Goal: Task Accomplishment & Management: Manage account settings

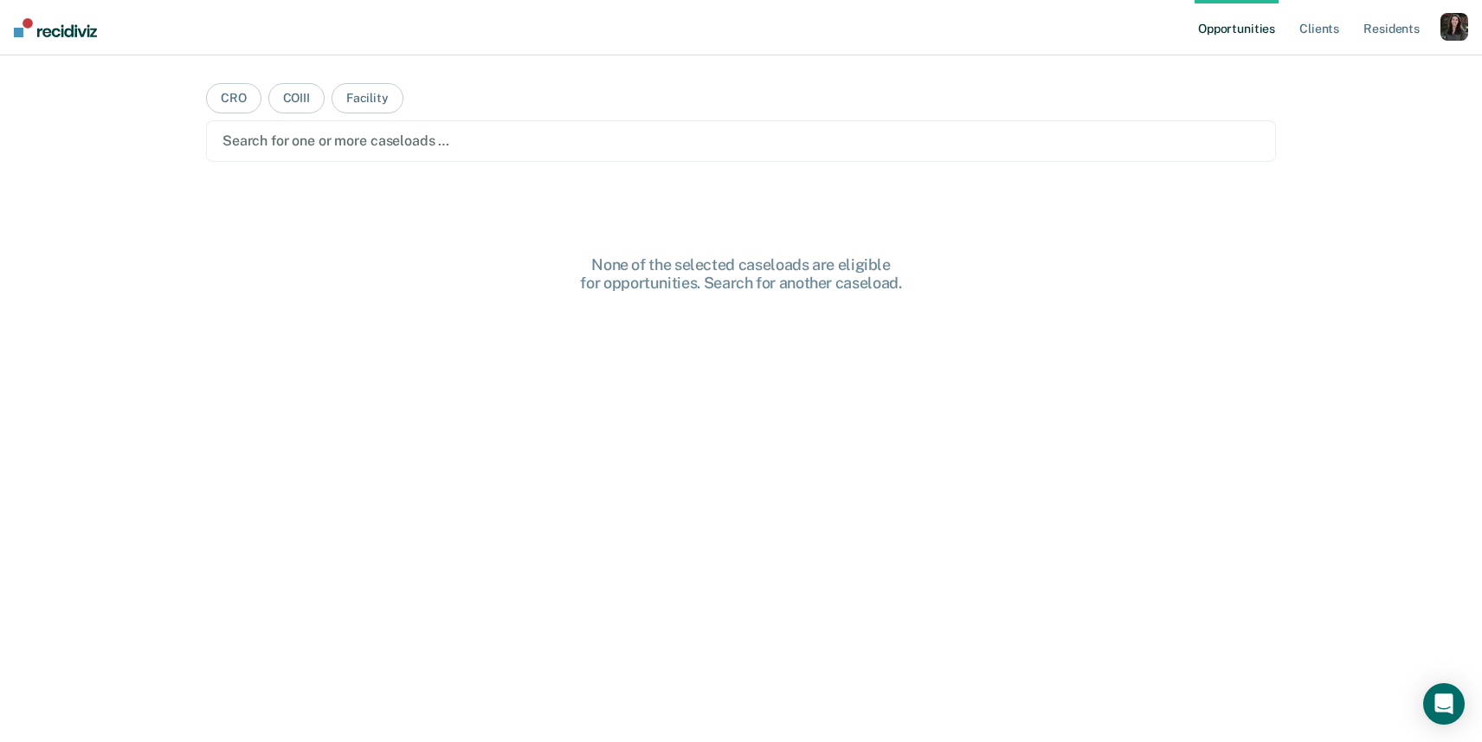
click at [1458, 29] on div "button" at bounding box center [1454, 27] width 28 height 28
click at [1342, 74] on link "Profile" at bounding box center [1384, 70] width 139 height 15
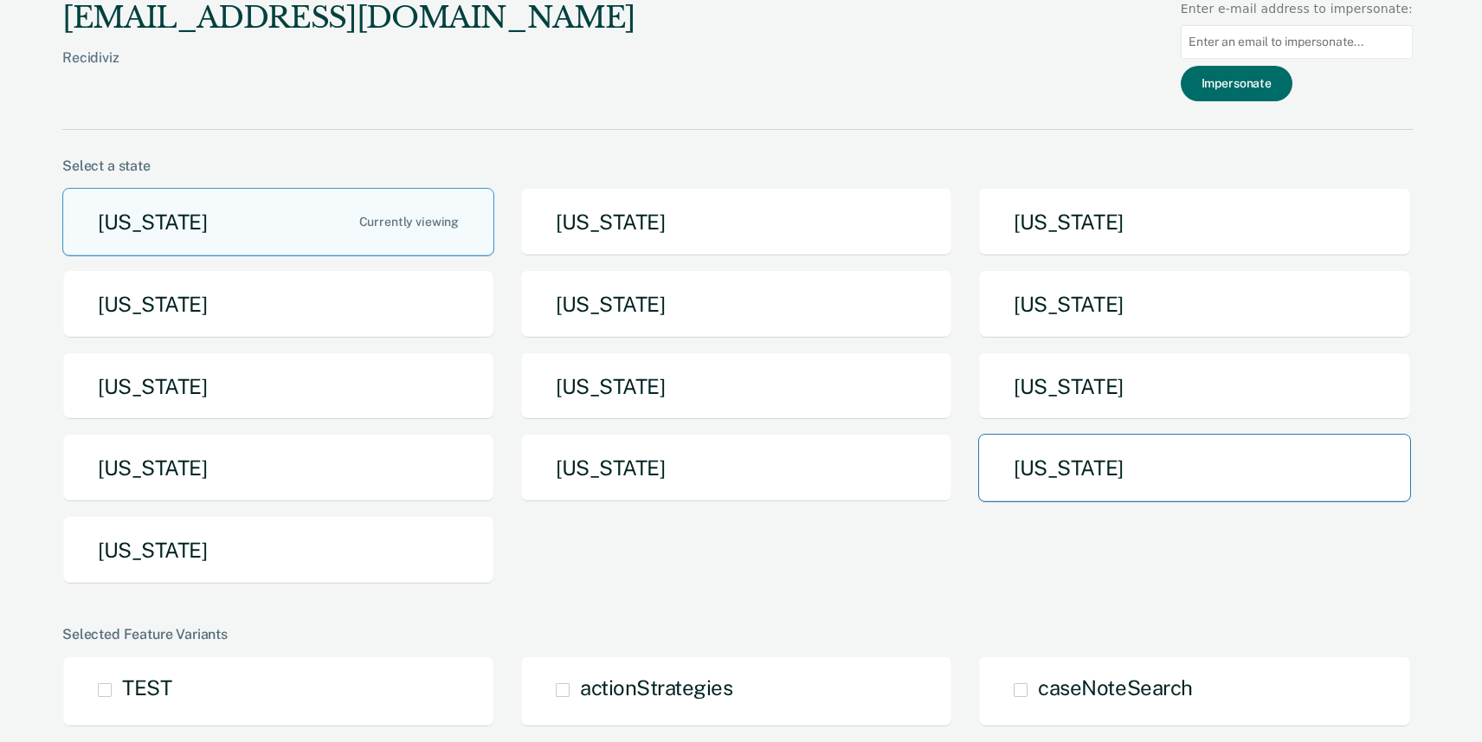
click at [1074, 472] on button "[US_STATE]" at bounding box center [1194, 468] width 432 height 68
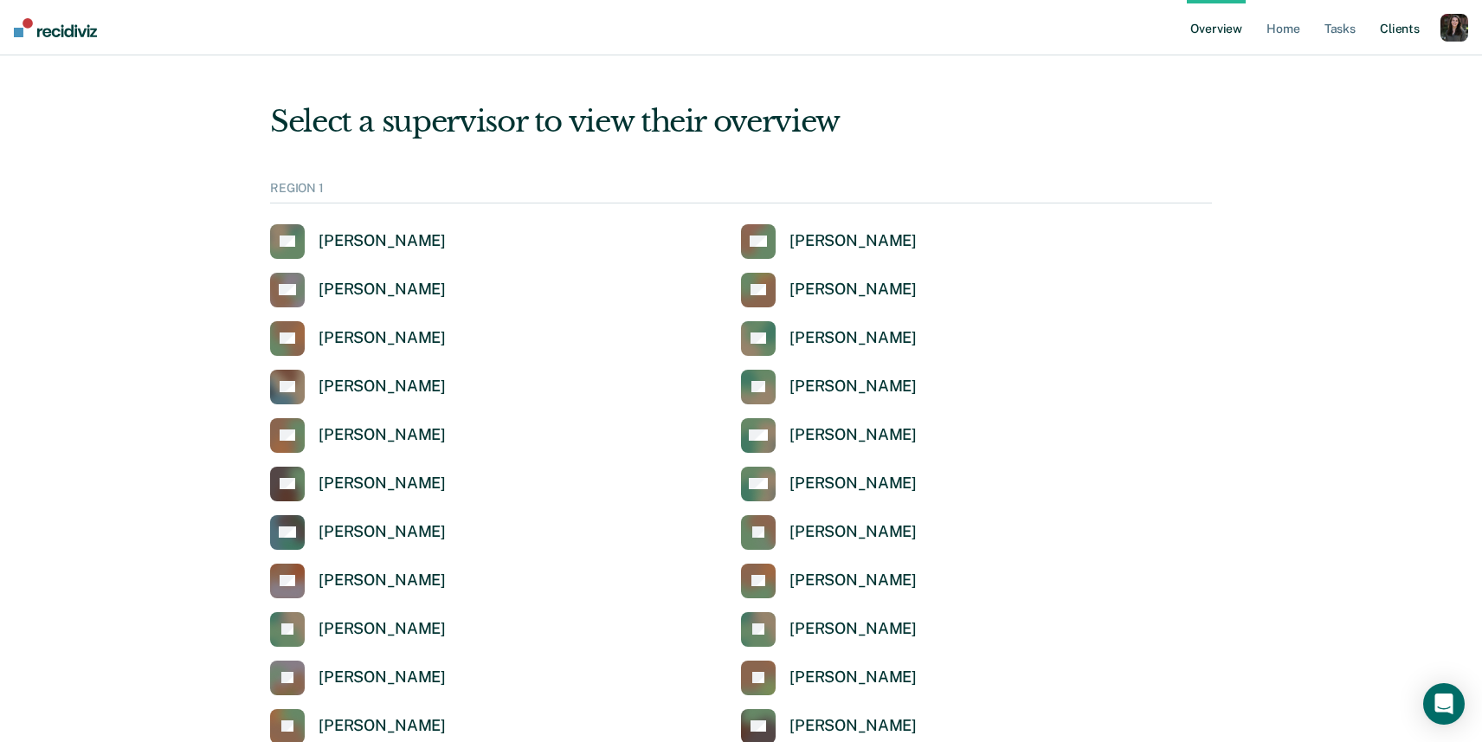
click at [1404, 35] on link "Client s" at bounding box center [1399, 27] width 47 height 55
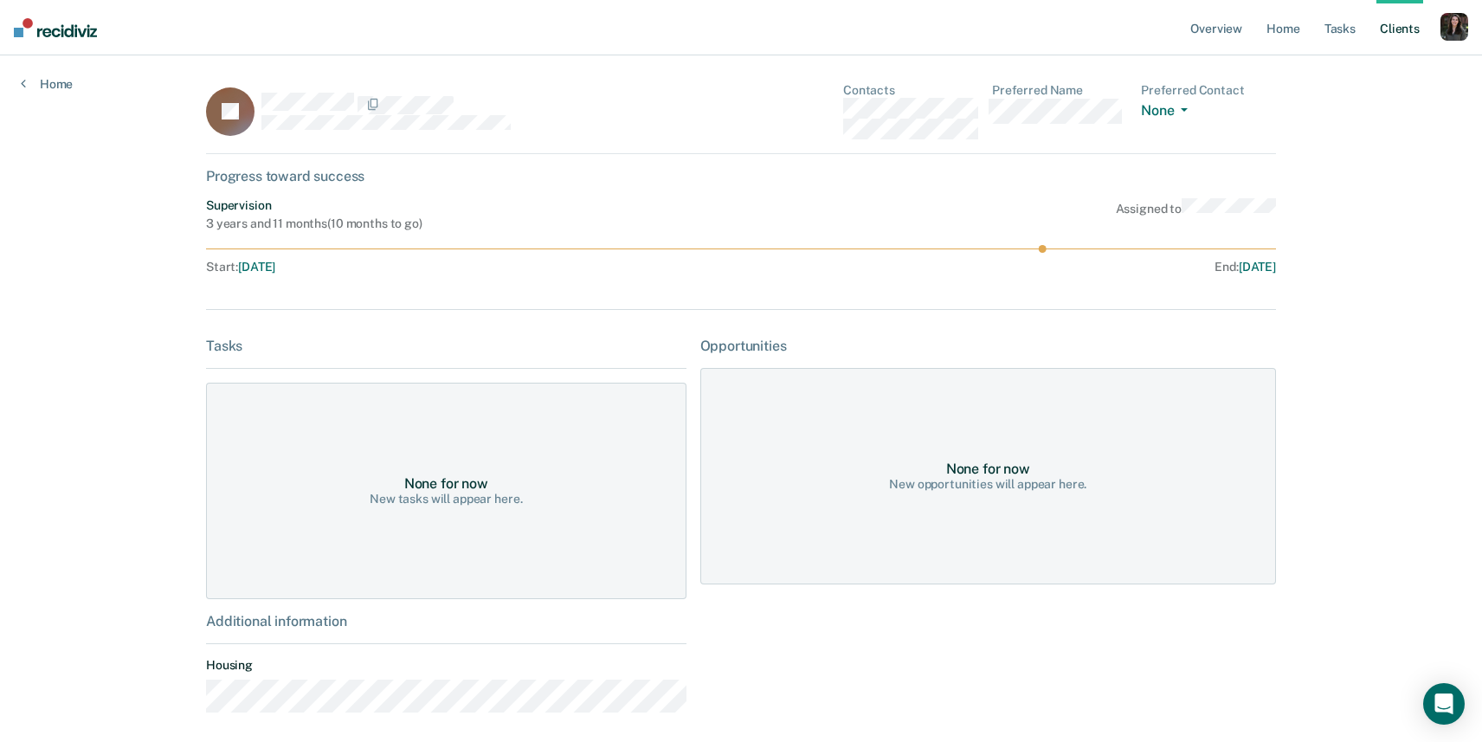
click at [1402, 29] on link "Client s" at bounding box center [1399, 27] width 47 height 55
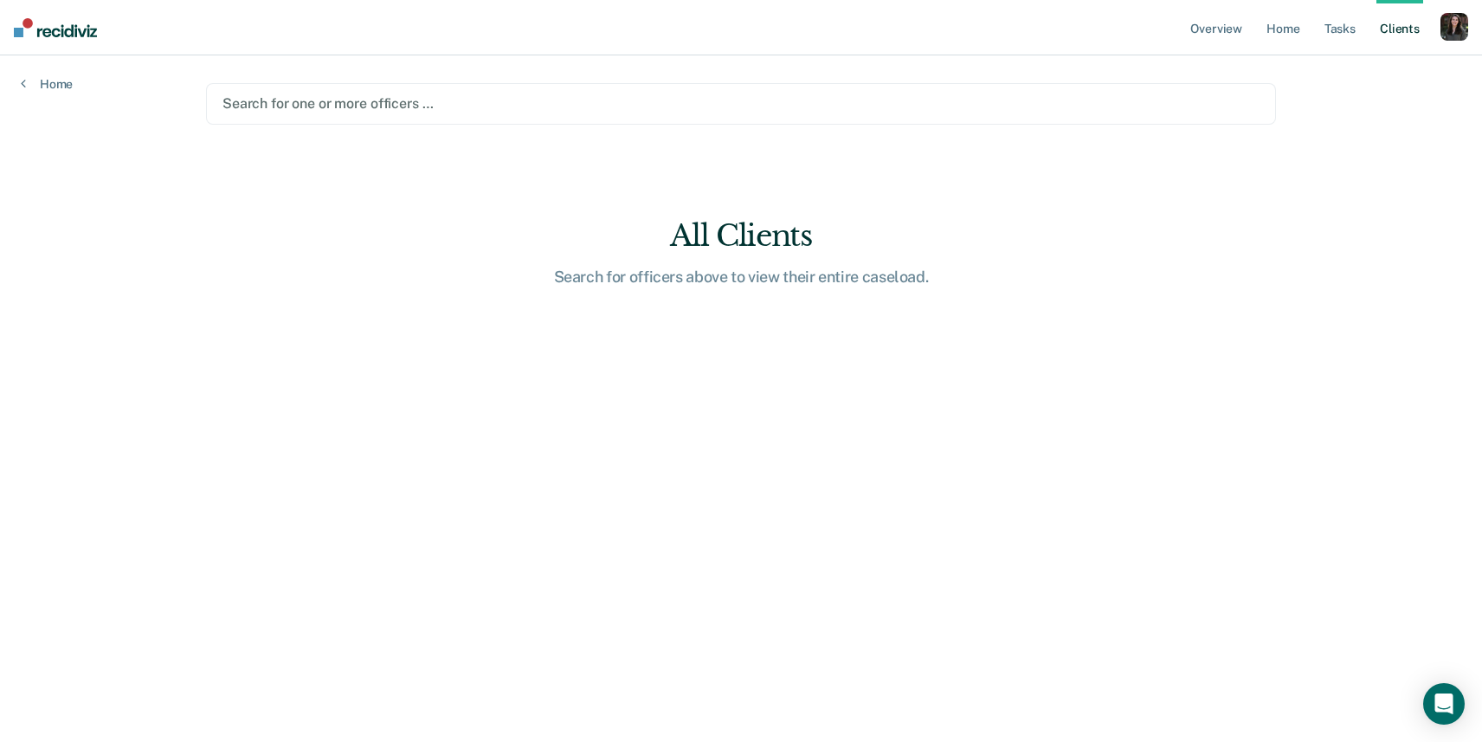
click at [789, 113] on div at bounding box center [740, 103] width 1037 height 20
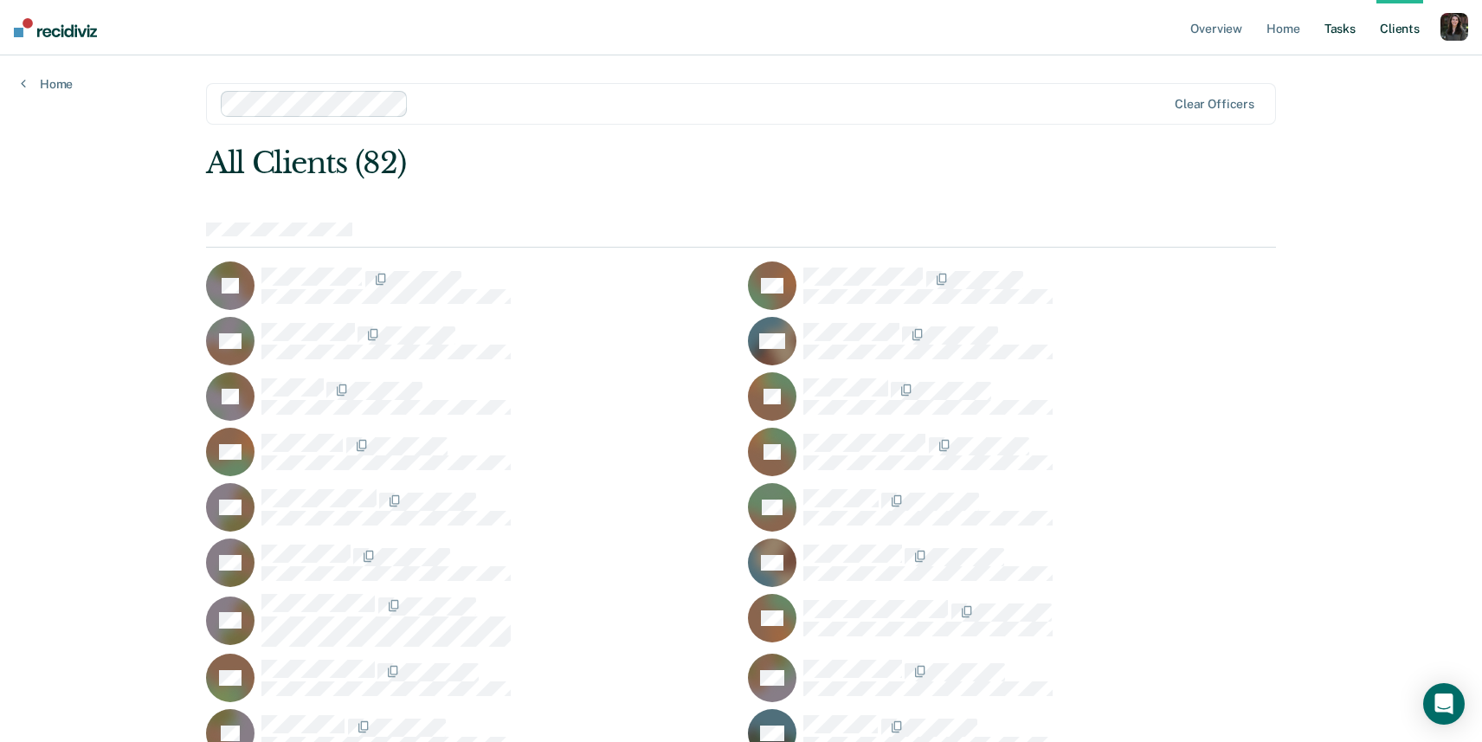
click at [1336, 41] on link "Tasks" at bounding box center [1340, 27] width 38 height 55
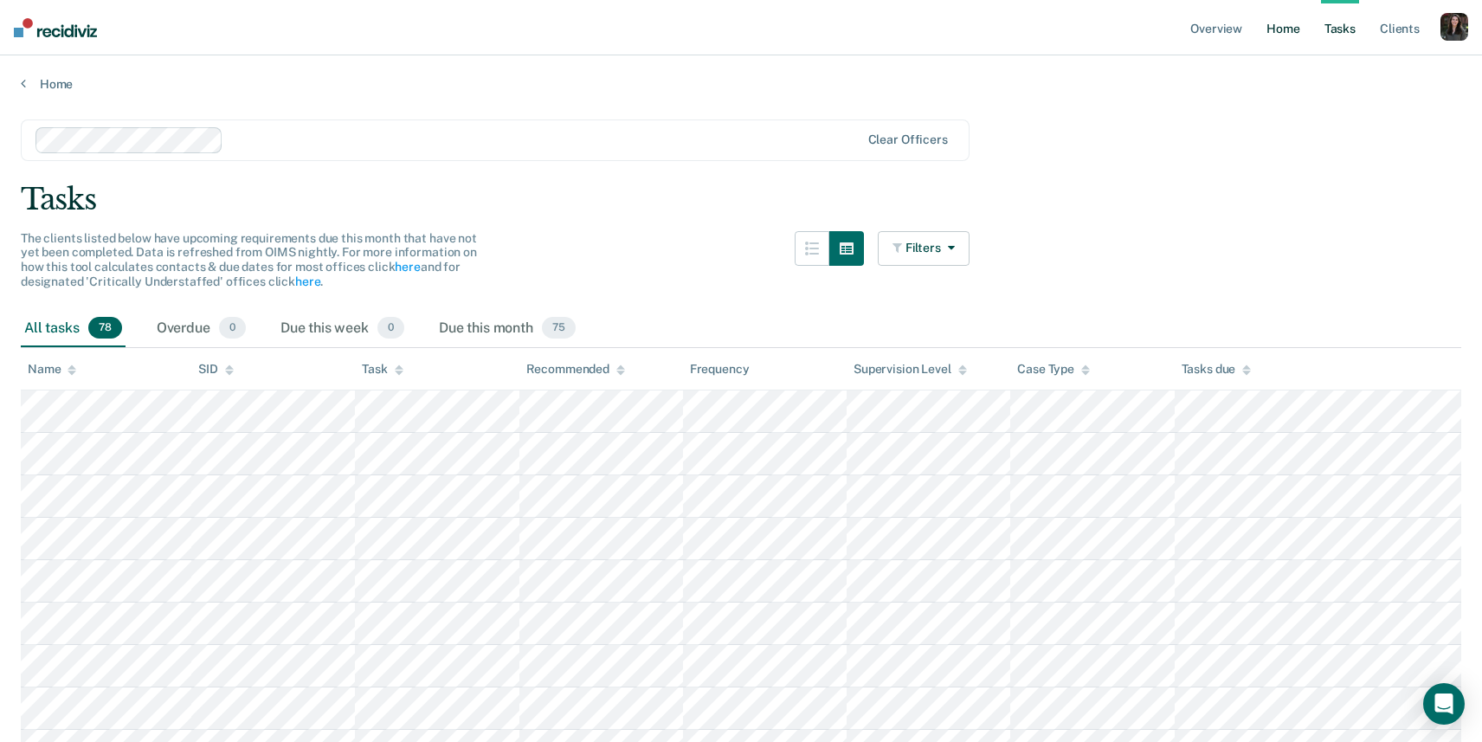
click at [1266, 39] on link "Home" at bounding box center [1283, 27] width 40 height 55
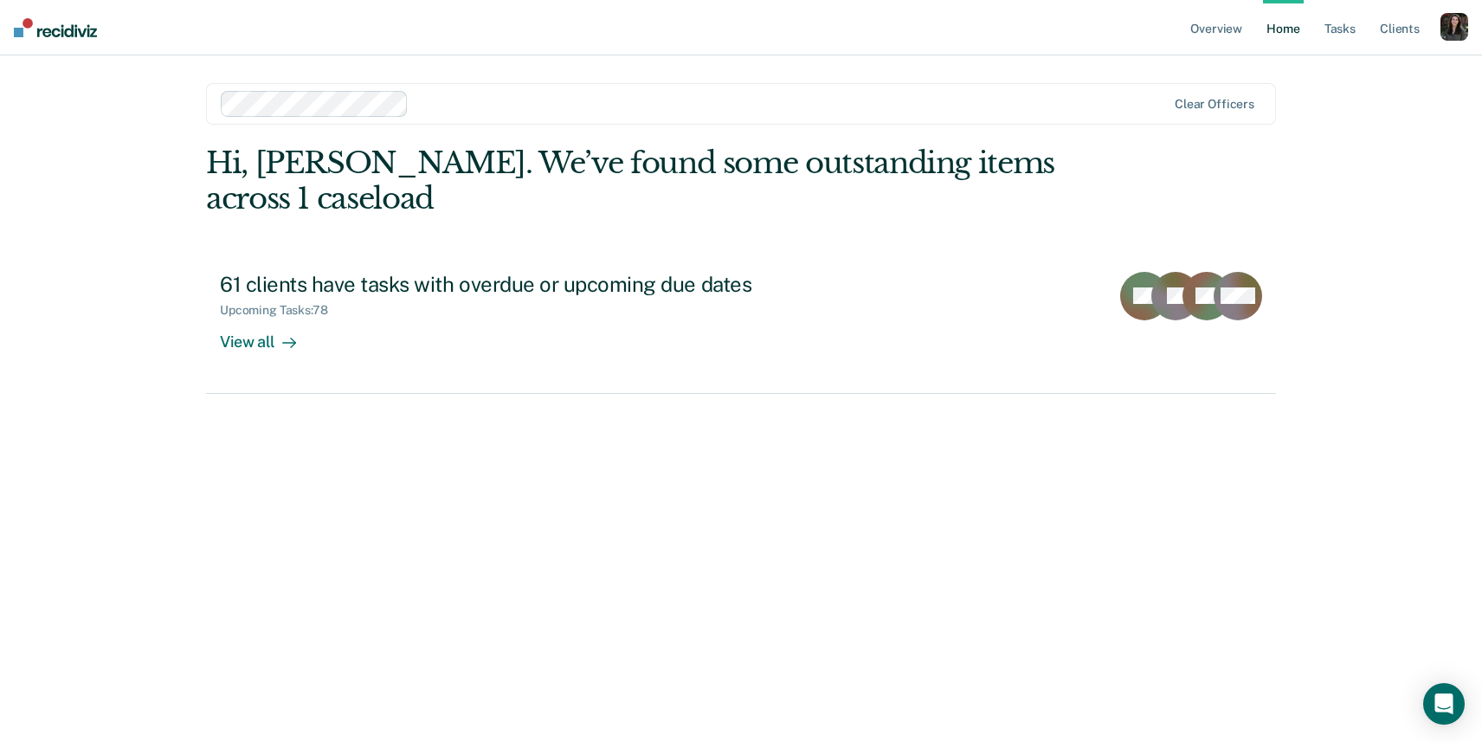
click at [499, 93] on div at bounding box center [790, 103] width 750 height 20
click at [647, 100] on div at bounding box center [877, 103] width 576 height 20
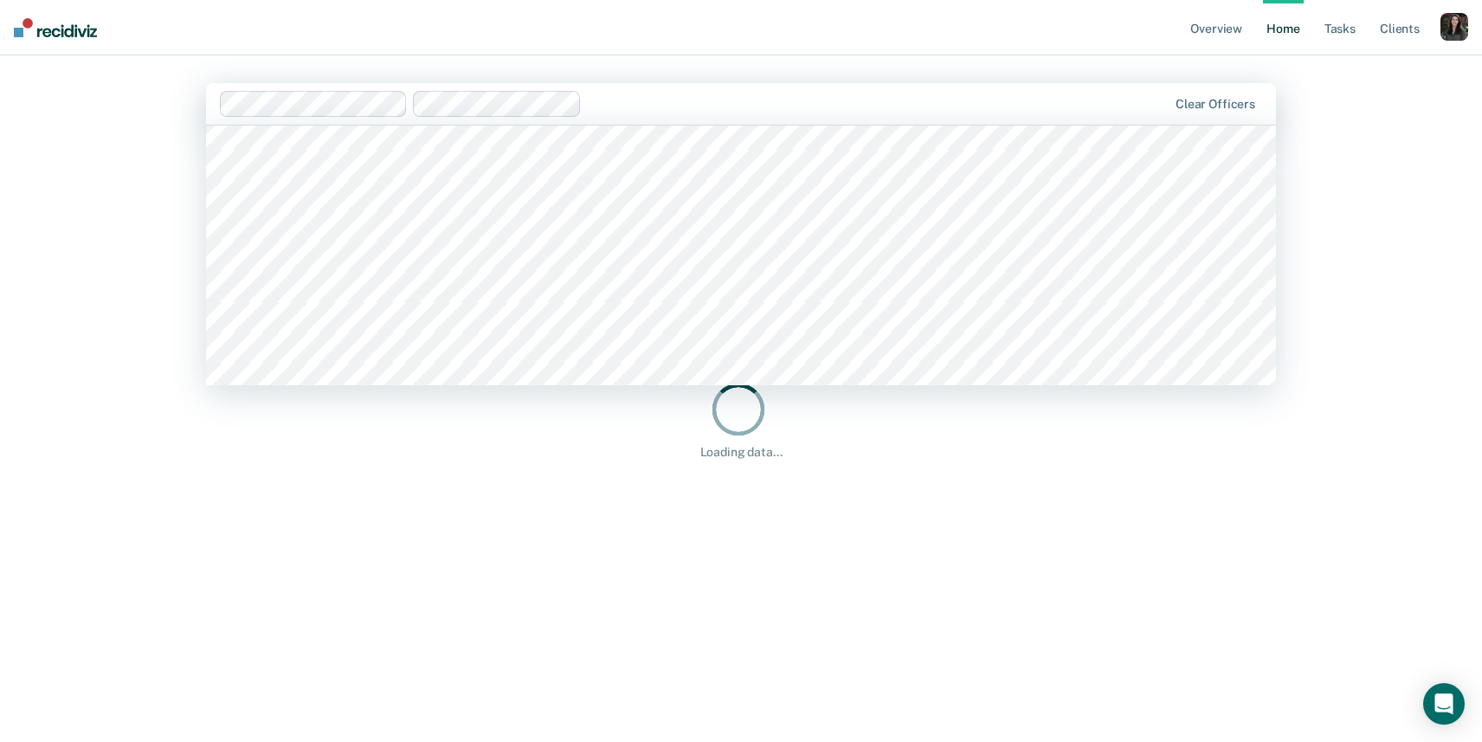
scroll to position [900, 0]
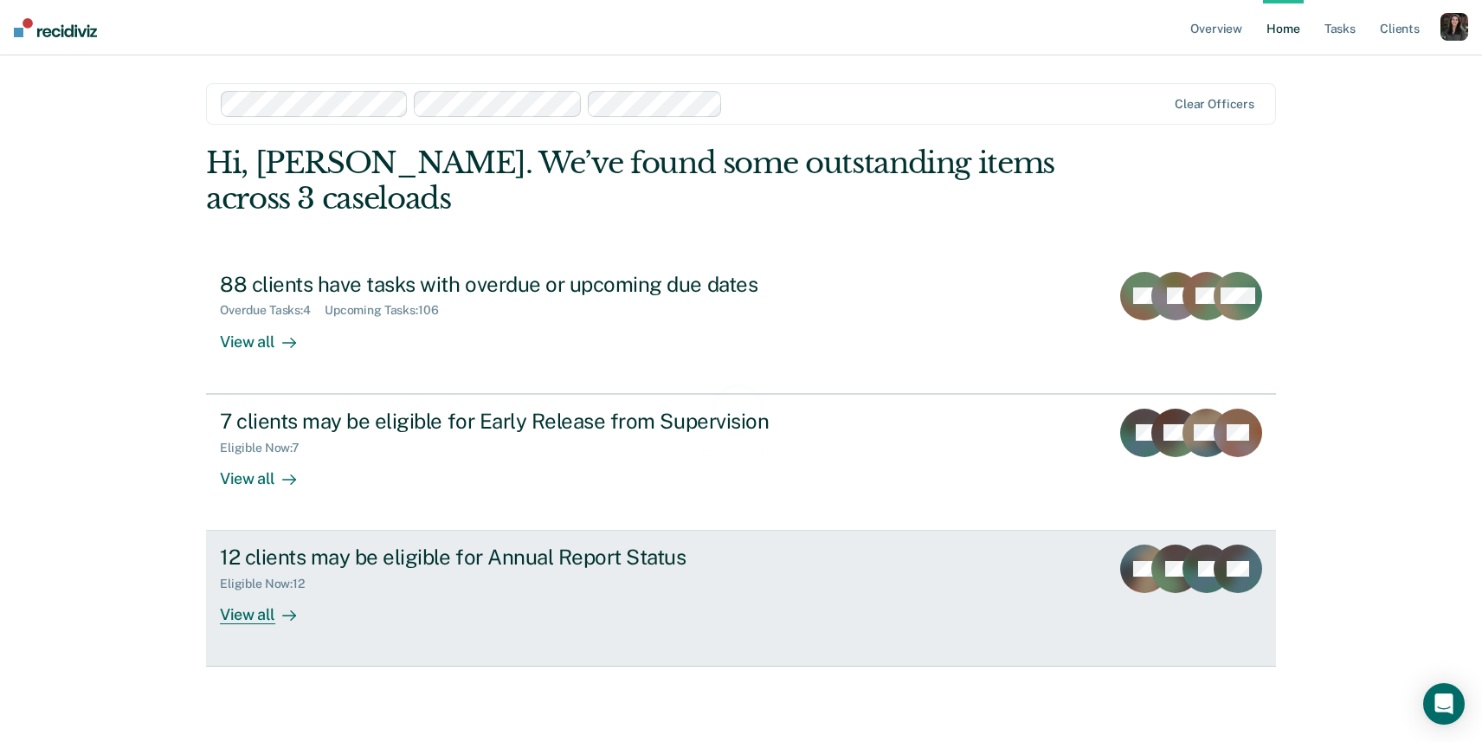
click at [633, 558] on div "12 clients may be eligible for Annual Report Status" at bounding box center [524, 556] width 608 height 25
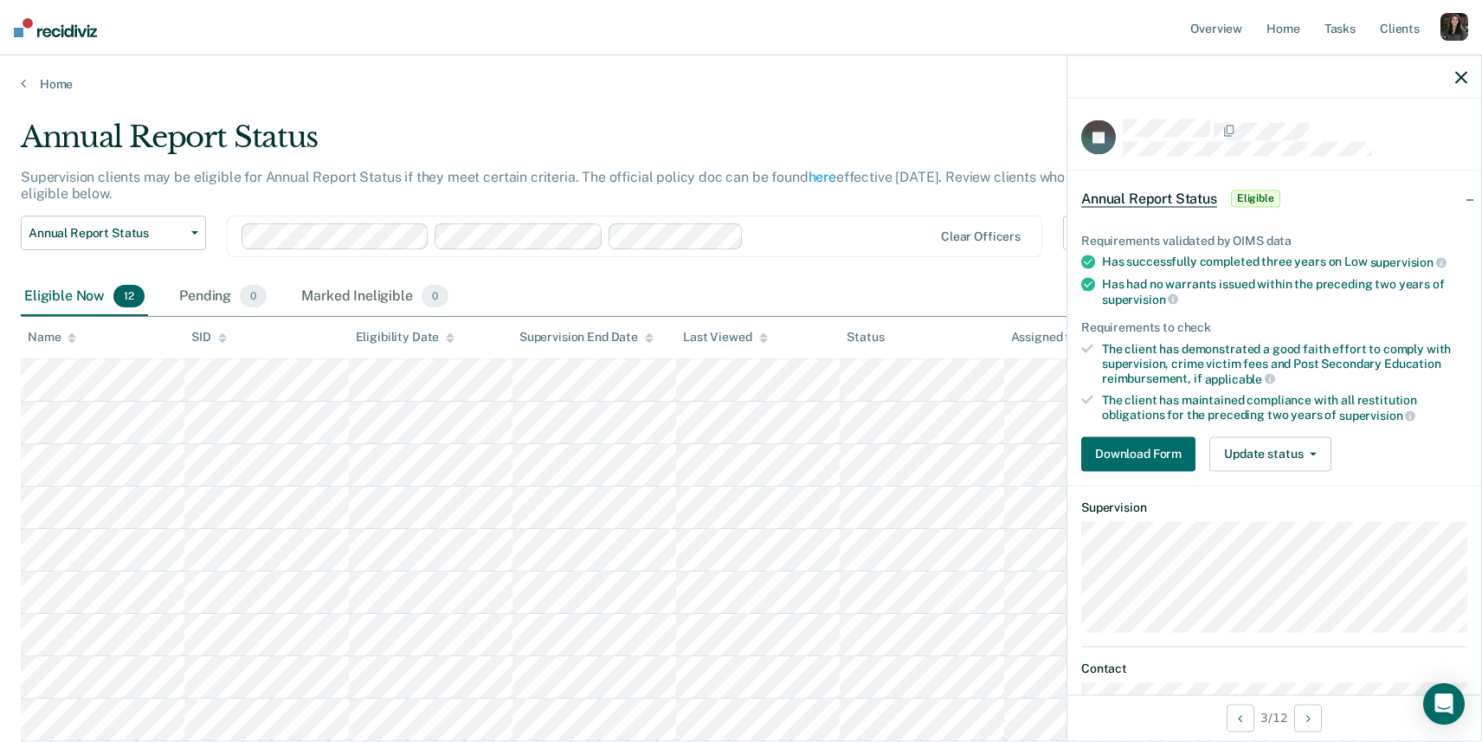
scroll to position [91, 0]
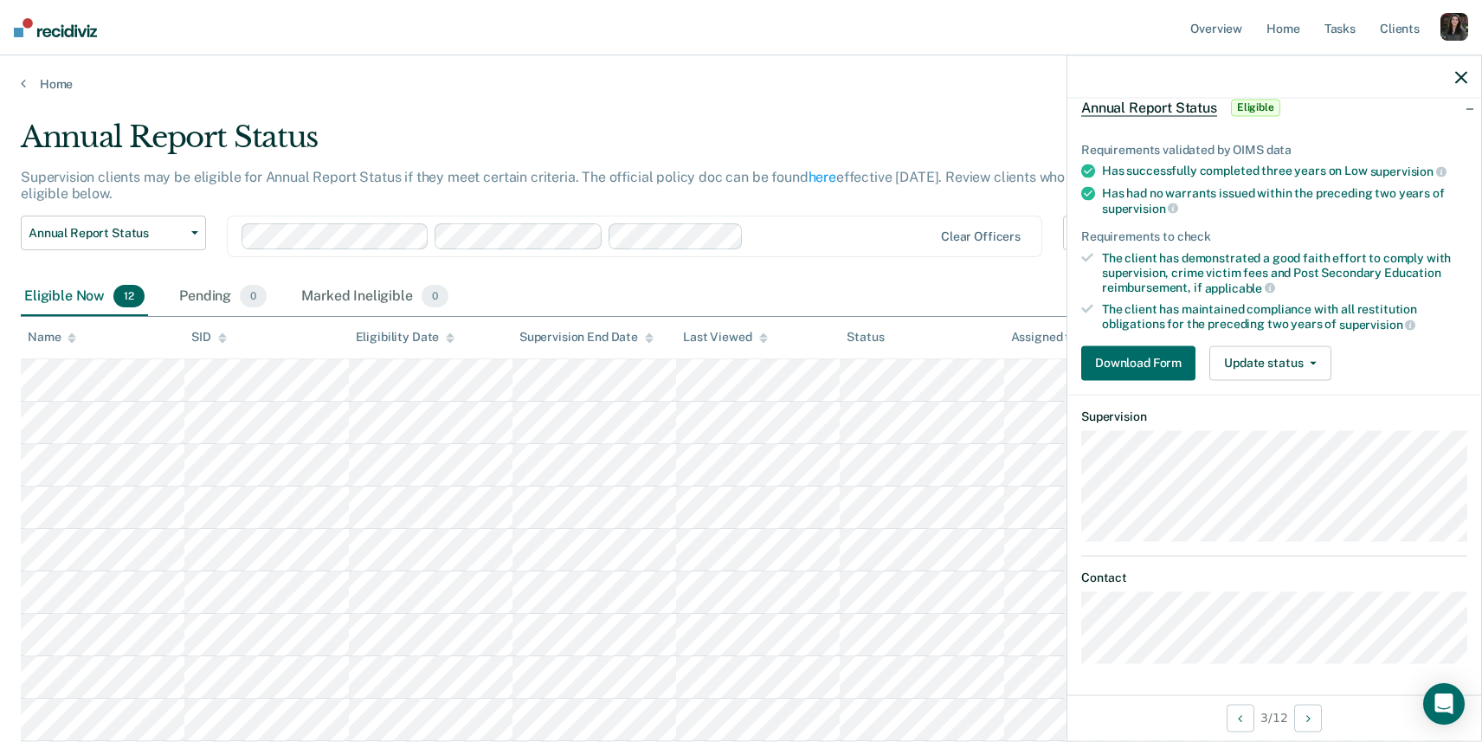
click at [1155, 332] on div "Requirements validated by OIMS data Has successfully completed three years on L…" at bounding box center [1274, 254] width 414 height 280
click at [1149, 354] on button "Download Form" at bounding box center [1138, 362] width 114 height 35
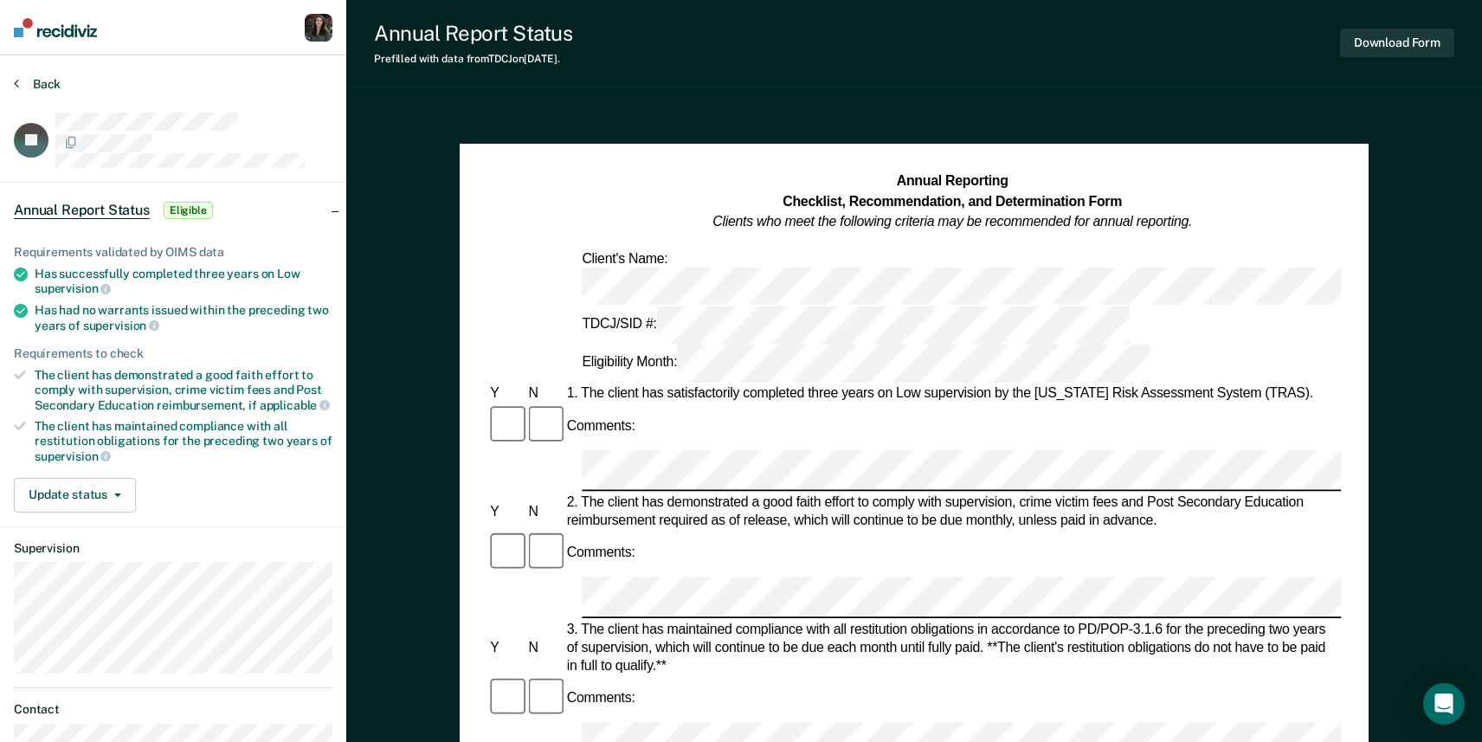
click at [35, 78] on button "Back" at bounding box center [37, 84] width 47 height 16
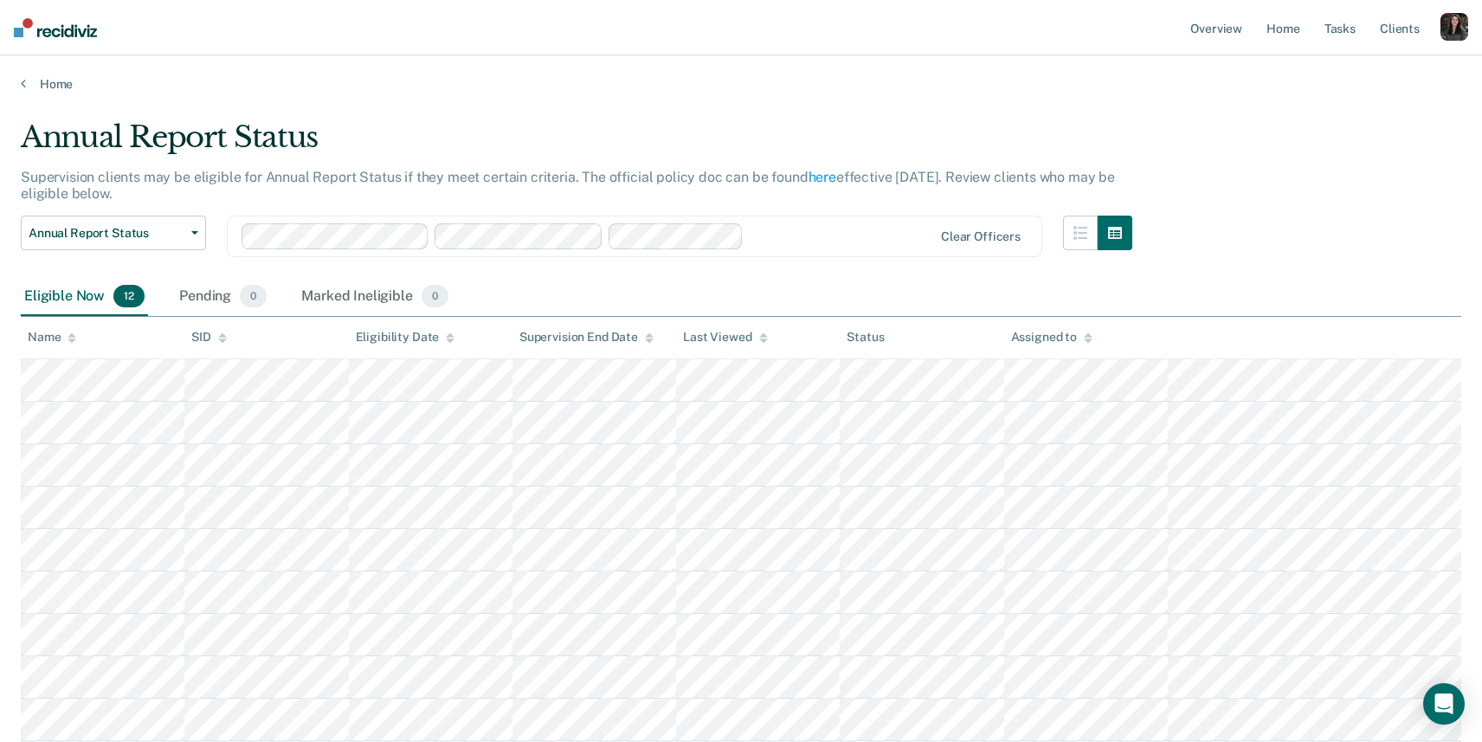
click at [59, 29] on img at bounding box center [55, 27] width 83 height 19
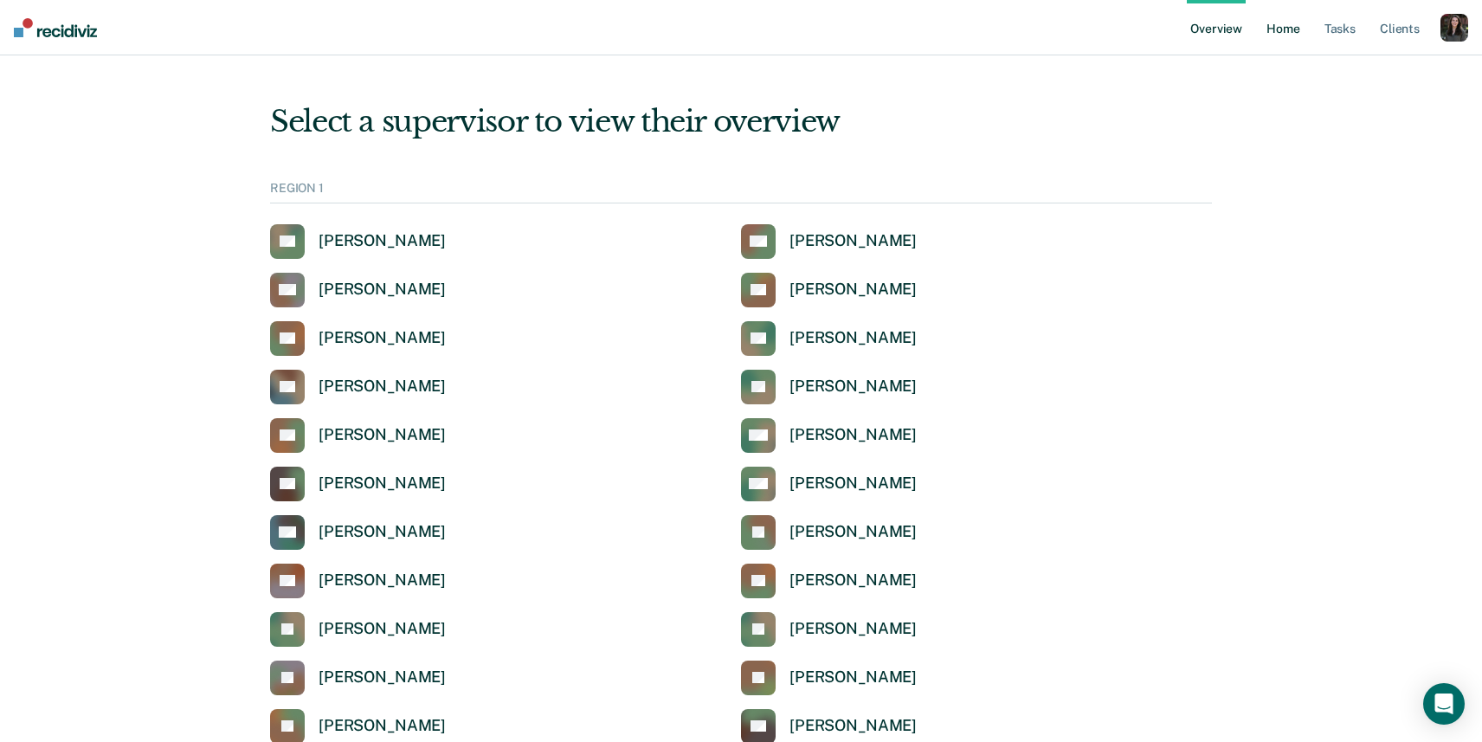
click at [1284, 34] on link "Home" at bounding box center [1283, 27] width 40 height 55
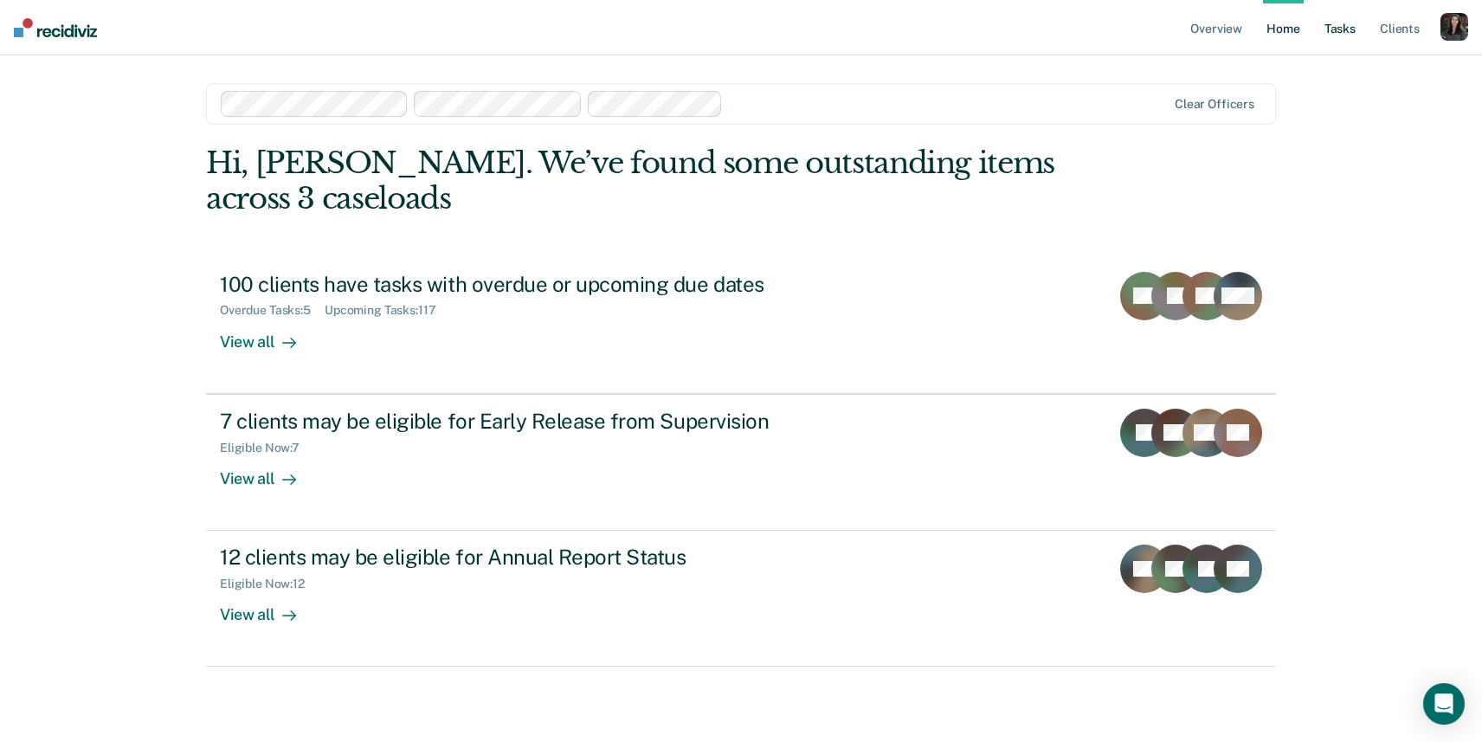
click at [1340, 28] on link "Tasks" at bounding box center [1340, 27] width 38 height 55
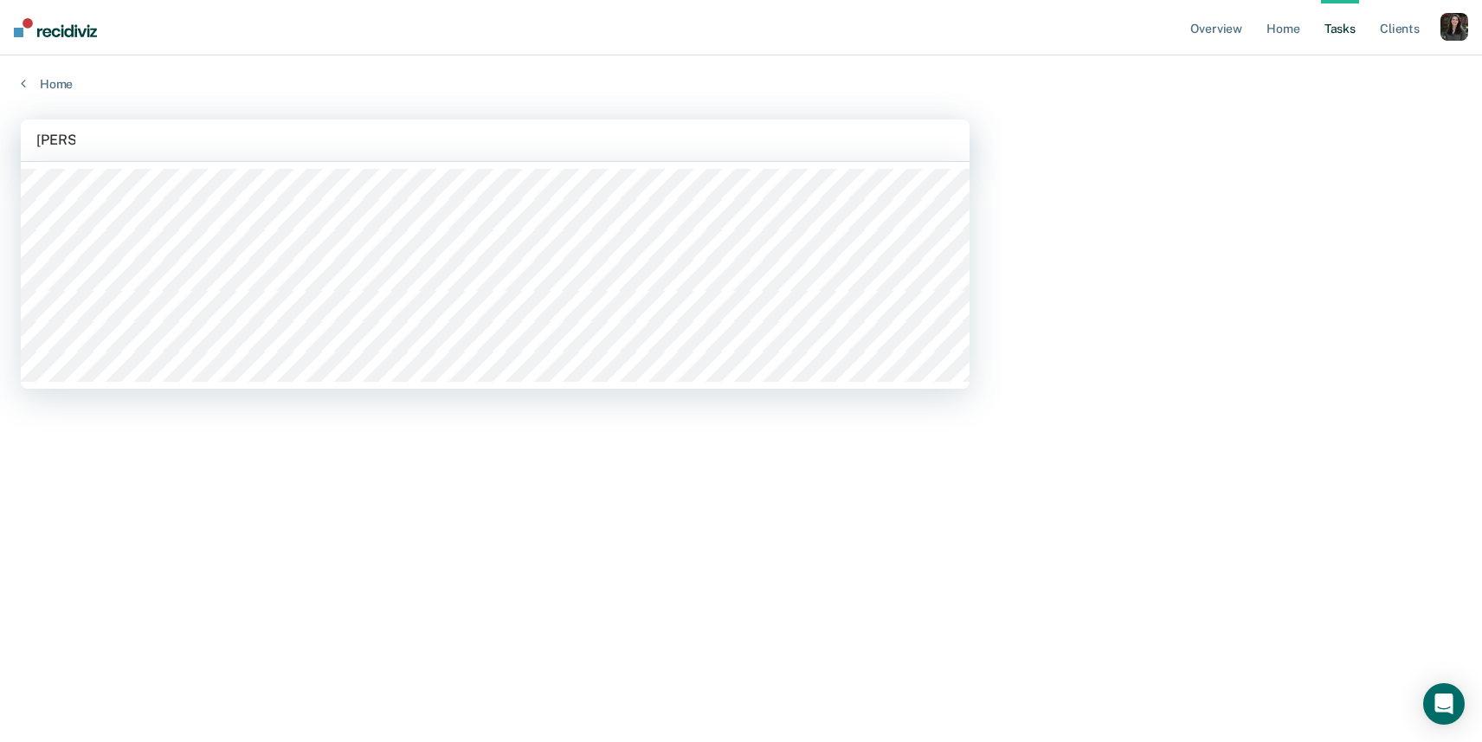
type input "mitche"
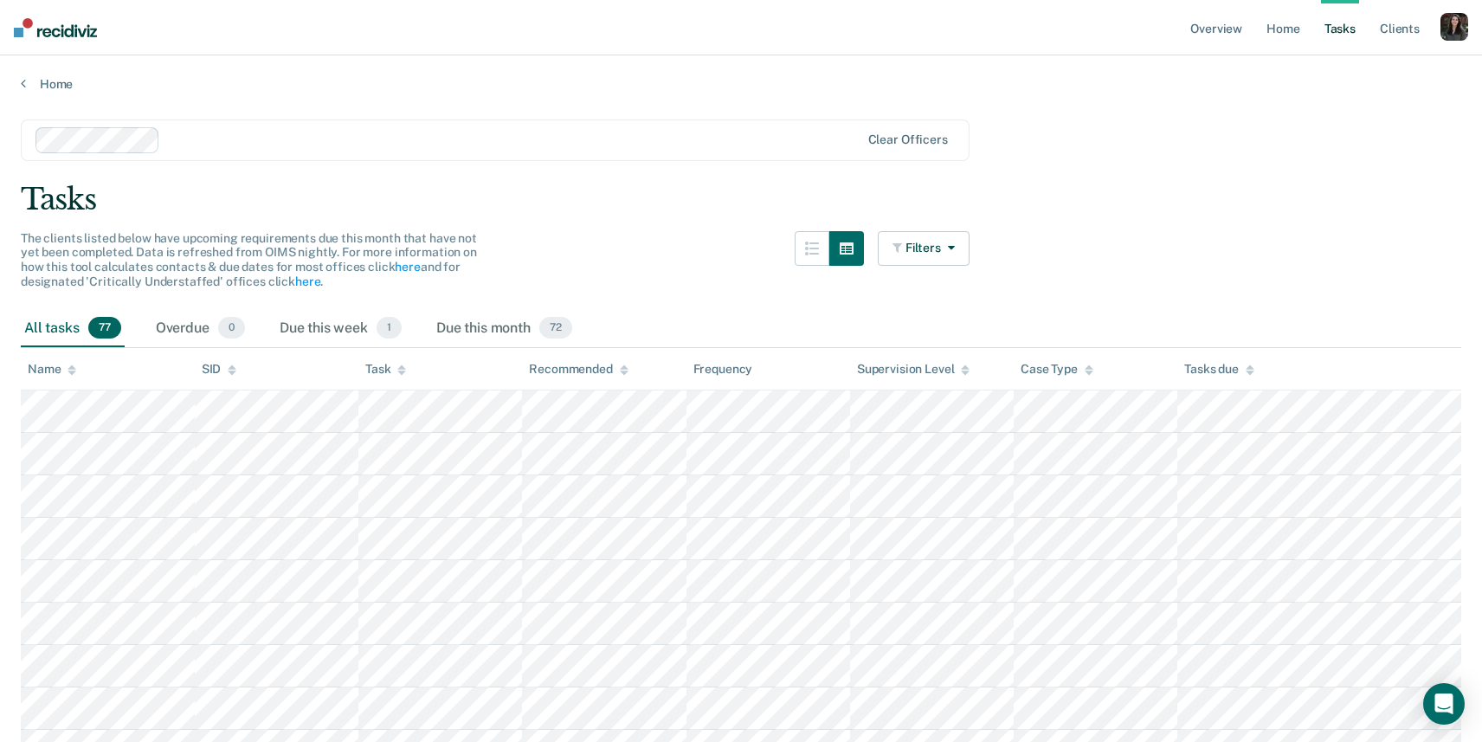
click at [55, 366] on div "Name" at bounding box center [52, 369] width 48 height 15
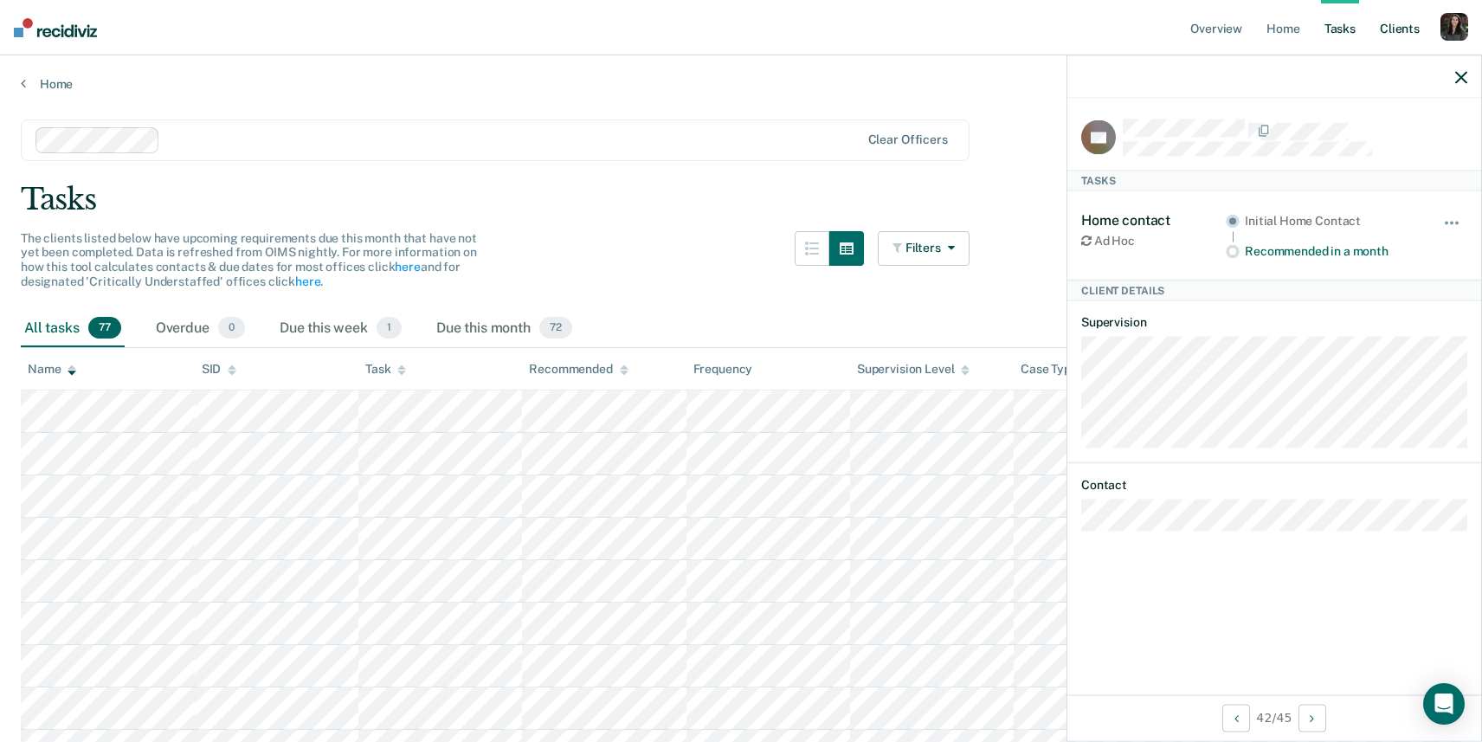
click at [1389, 29] on link "Client s" at bounding box center [1399, 27] width 47 height 55
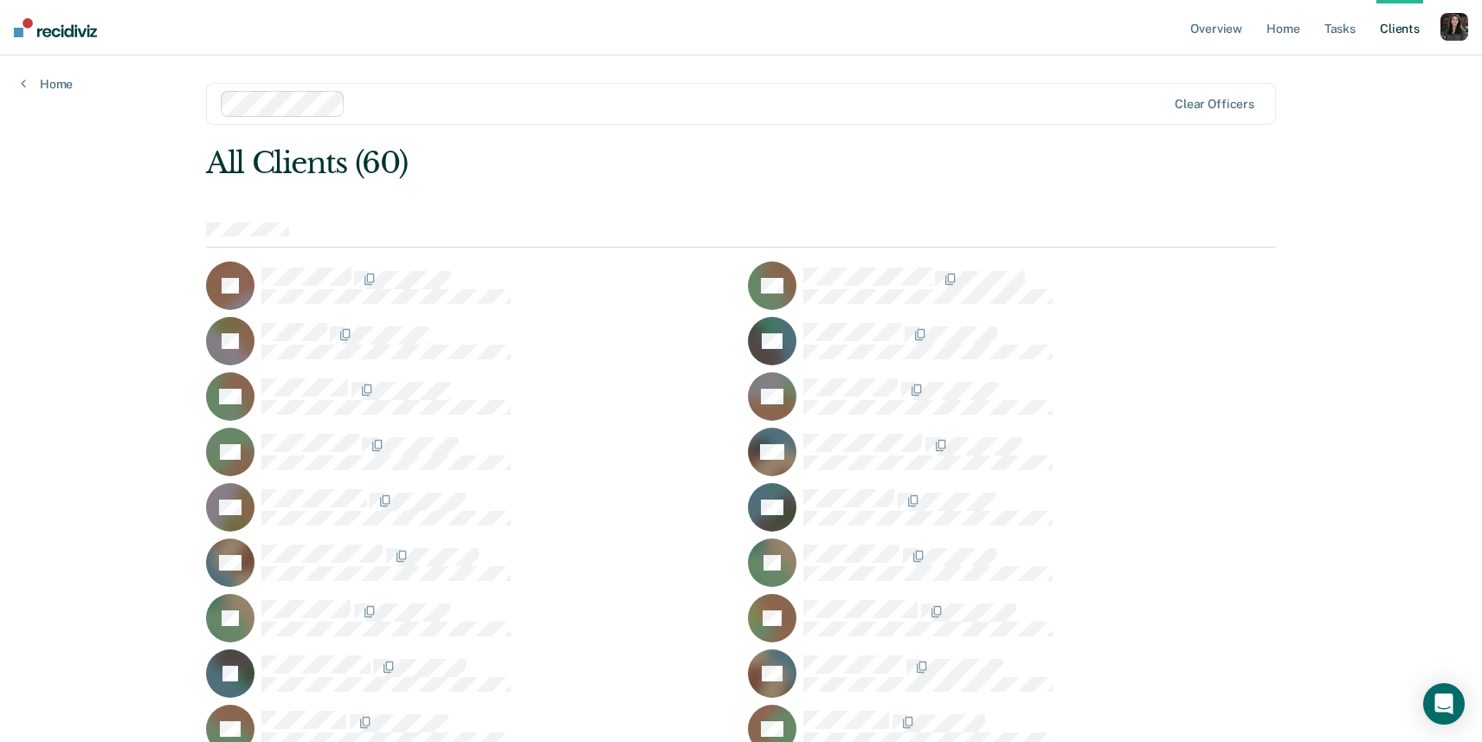
scroll to position [1178, 0]
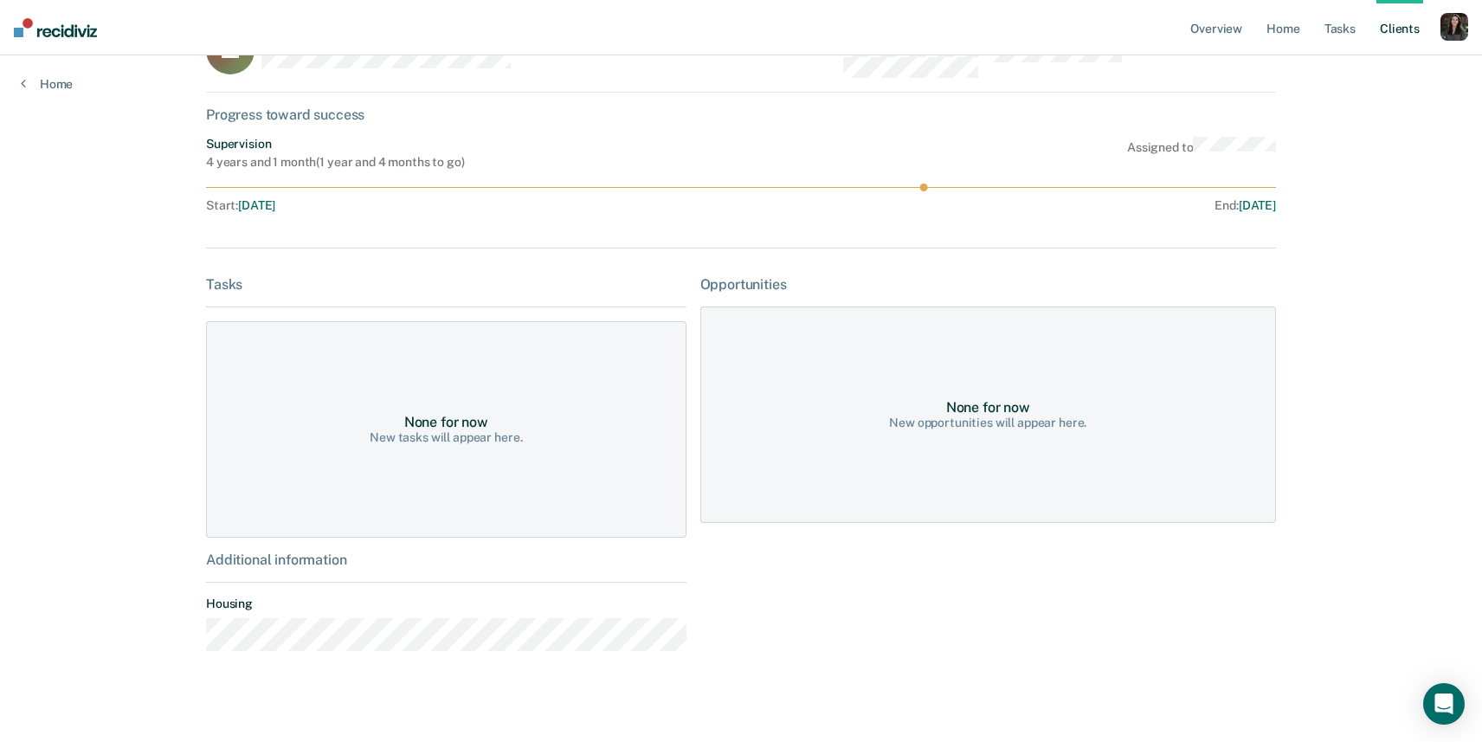
scroll to position [74, 0]
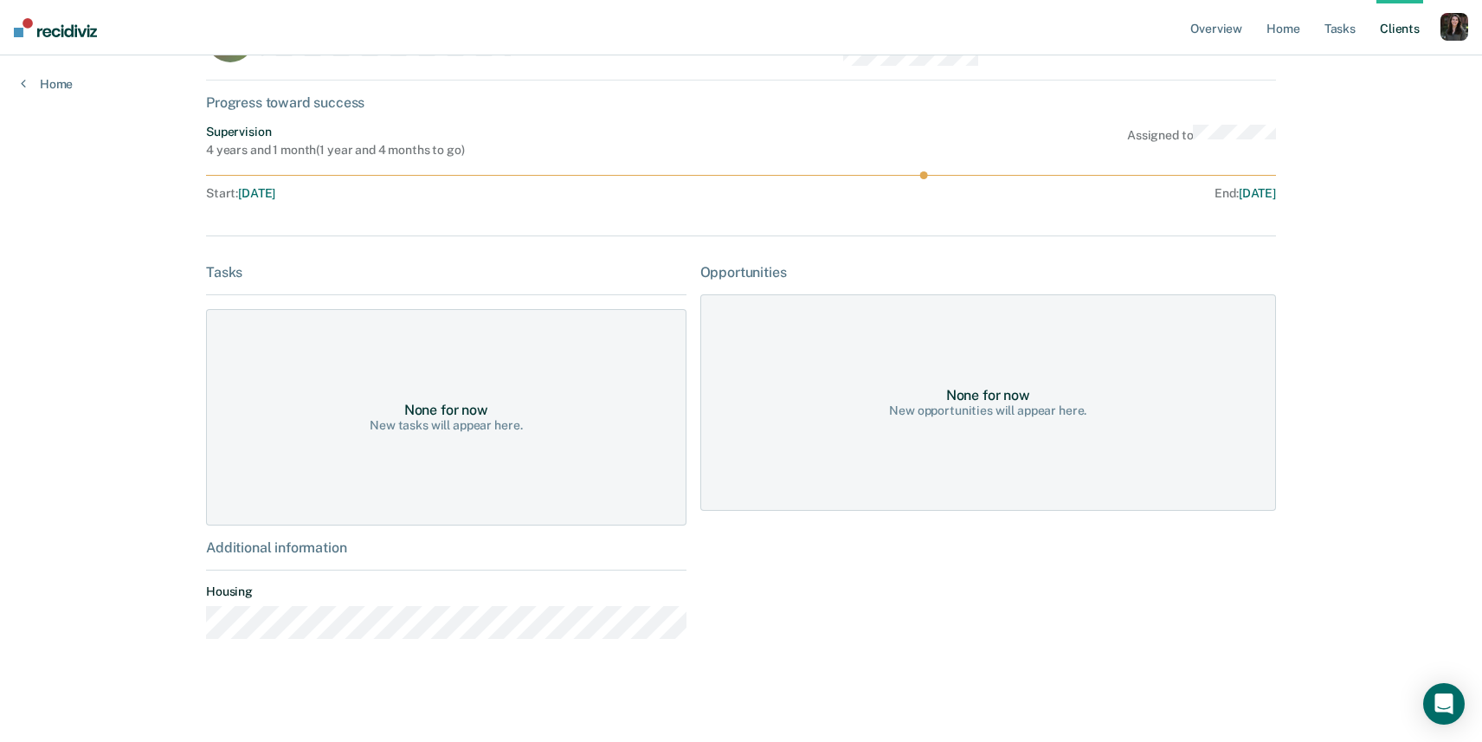
click at [1368, 247] on div "Overview Home Tasks Client s Profile How it works Log Out Home JS Contacts Pref…" at bounding box center [741, 334] width 1482 height 816
